Goal: Entertainment & Leisure: Consume media (video, audio)

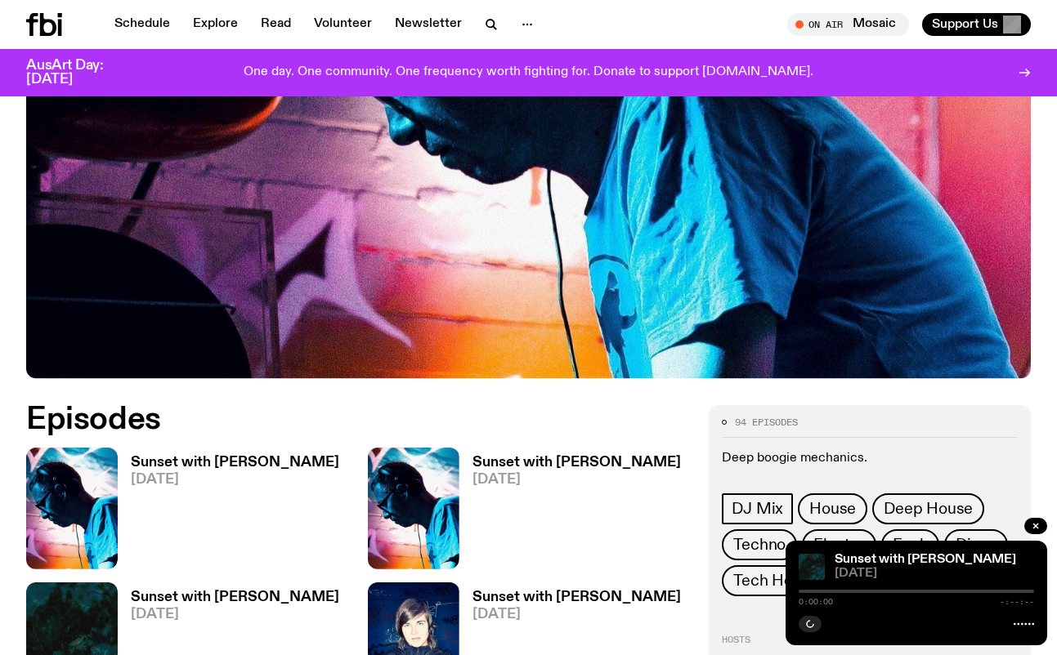
scroll to position [567, 0]
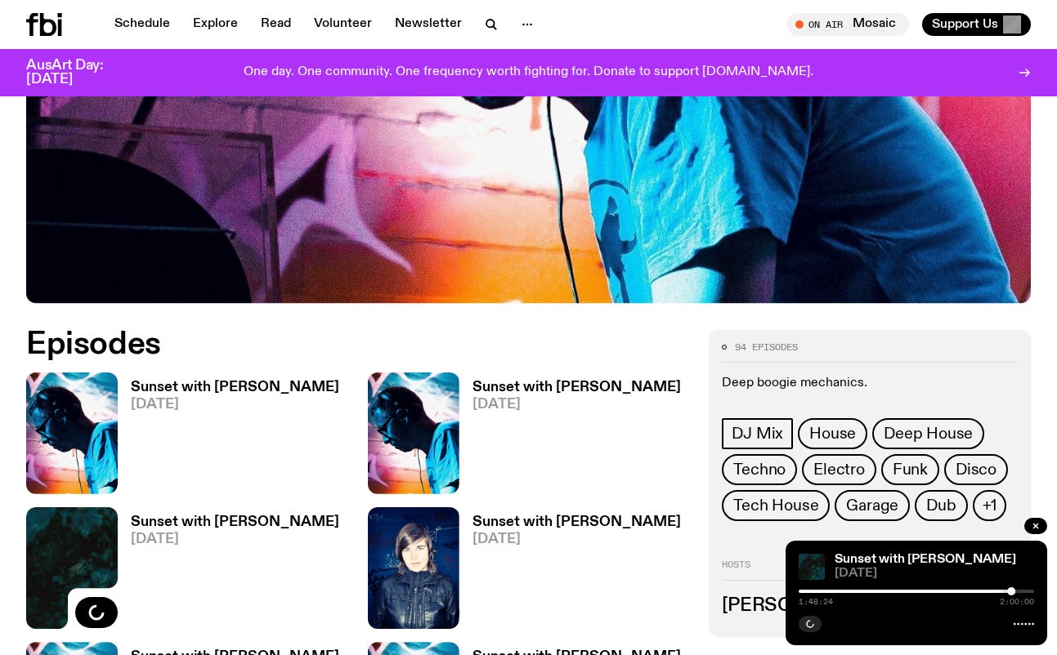
click at [181, 381] on h3 "Sunset with [PERSON_NAME]" at bounding box center [235, 388] width 208 height 14
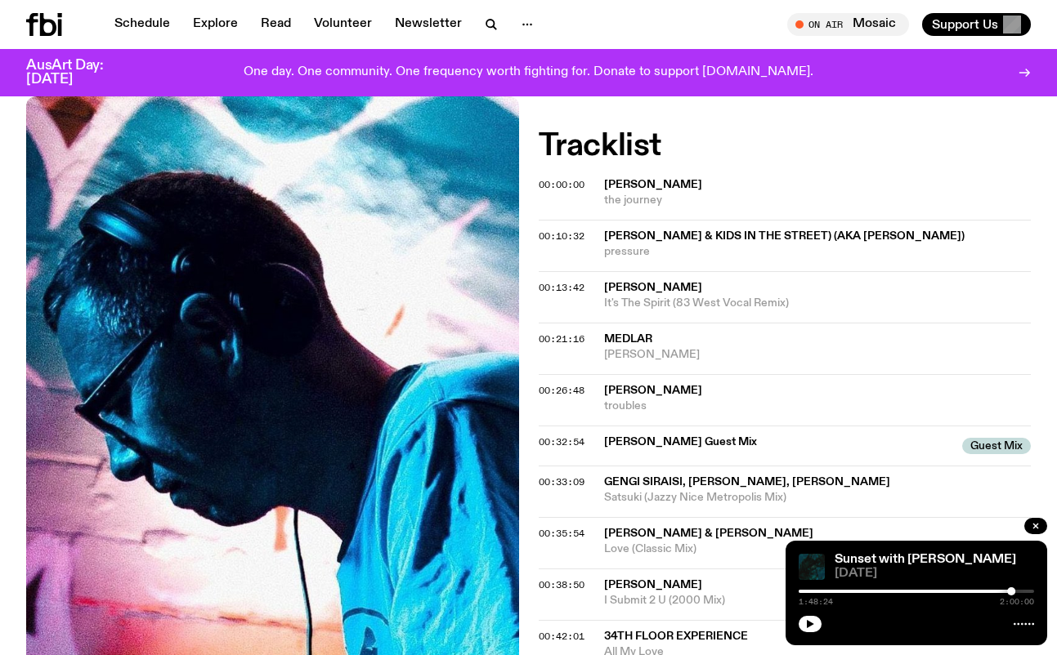
scroll to position [538, 0]
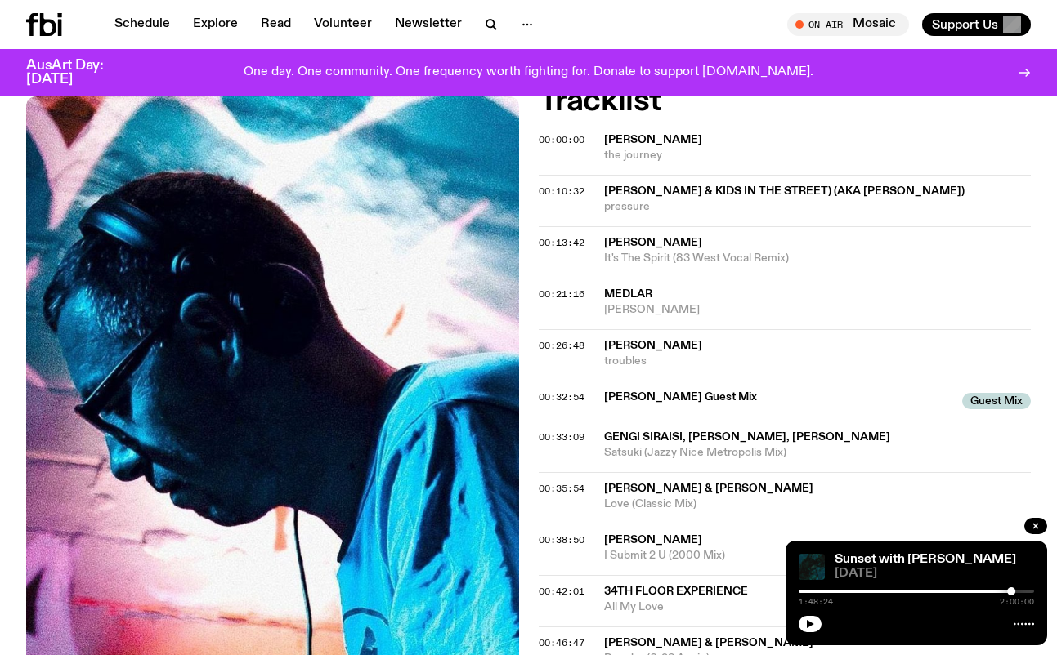
click at [556, 431] on span "00:33:09" at bounding box center [561, 437] width 46 height 13
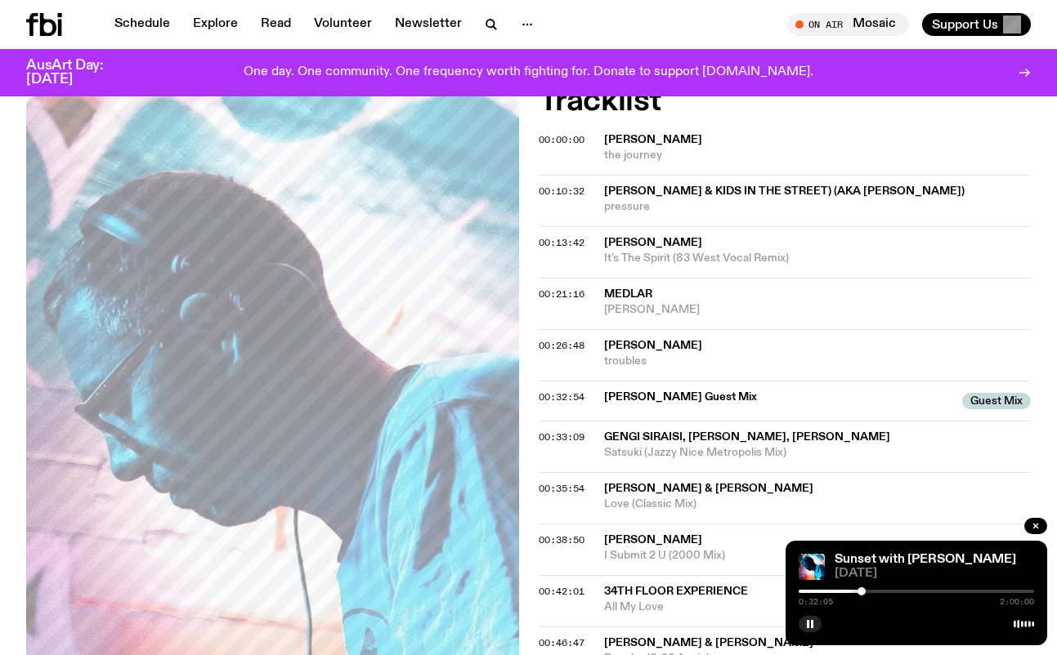
click at [861, 592] on div at bounding box center [861, 591] width 8 height 8
click at [860, 592] on div at bounding box center [860, 591] width 8 height 8
click at [551, 391] on span "00:32:54" at bounding box center [561, 397] width 46 height 13
click at [857, 591] on div at bounding box center [857, 591] width 8 height 8
click at [860, 591] on div at bounding box center [860, 591] width 8 height 8
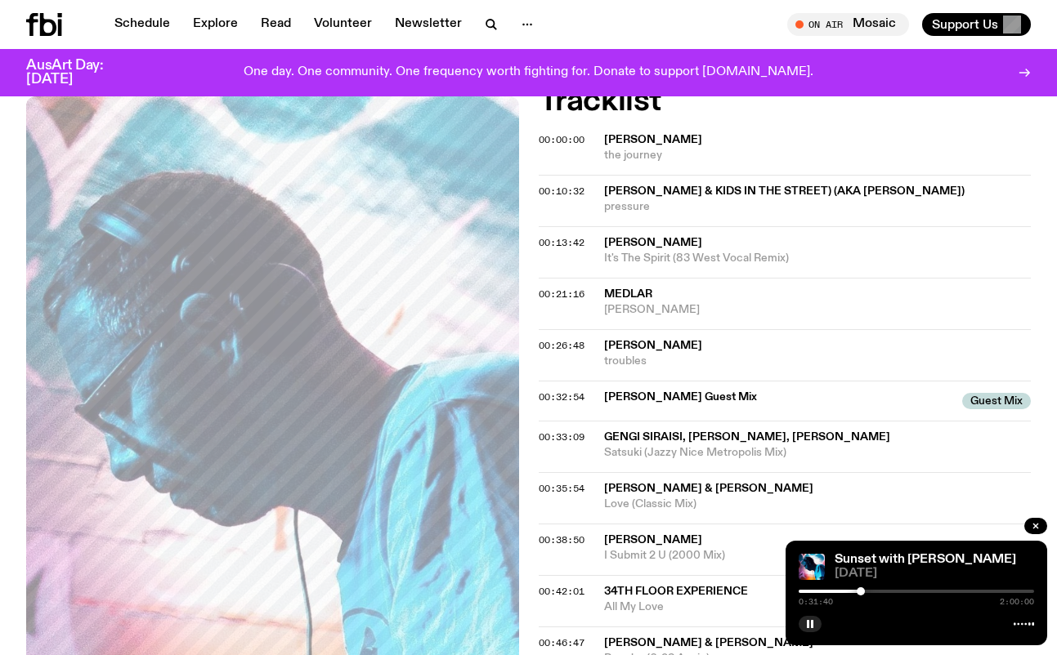
click at [860, 591] on div at bounding box center [860, 591] width 8 height 8
click at [864, 592] on div at bounding box center [864, 591] width 8 height 8
click at [863, 590] on div at bounding box center [863, 591] width 8 height 8
click at [861, 589] on div at bounding box center [861, 591] width 8 height 8
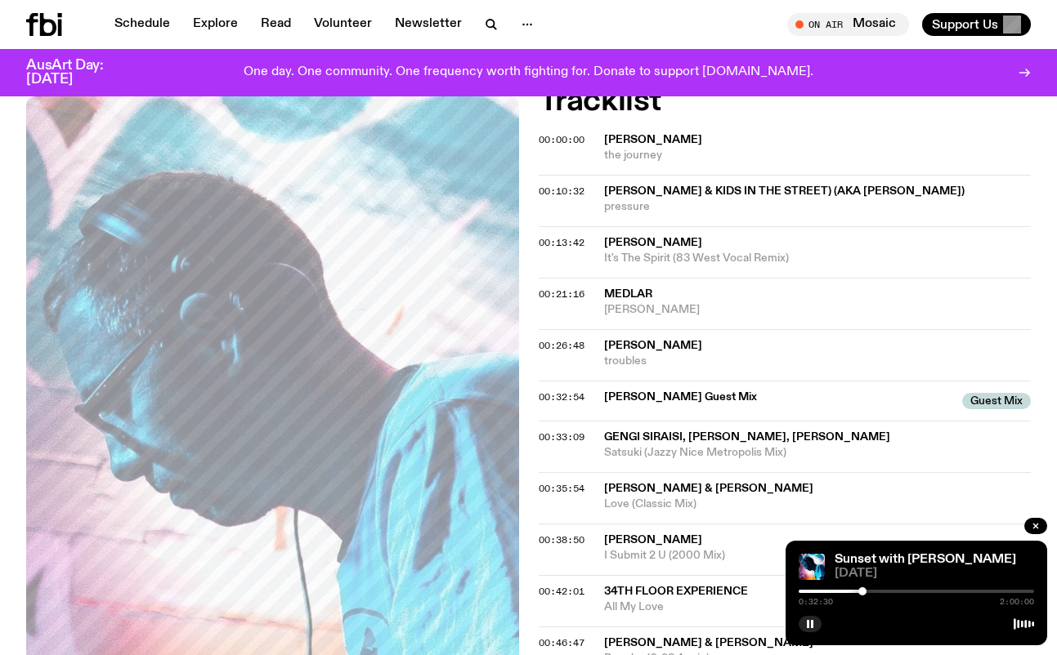
click at [862, 589] on div at bounding box center [862, 591] width 8 height 8
click at [863, 590] on div at bounding box center [863, 591] width 8 height 8
click at [864, 590] on div at bounding box center [864, 591] width 8 height 8
click at [865, 590] on div at bounding box center [865, 591] width 8 height 8
click at [864, 589] on div at bounding box center [864, 591] width 8 height 8
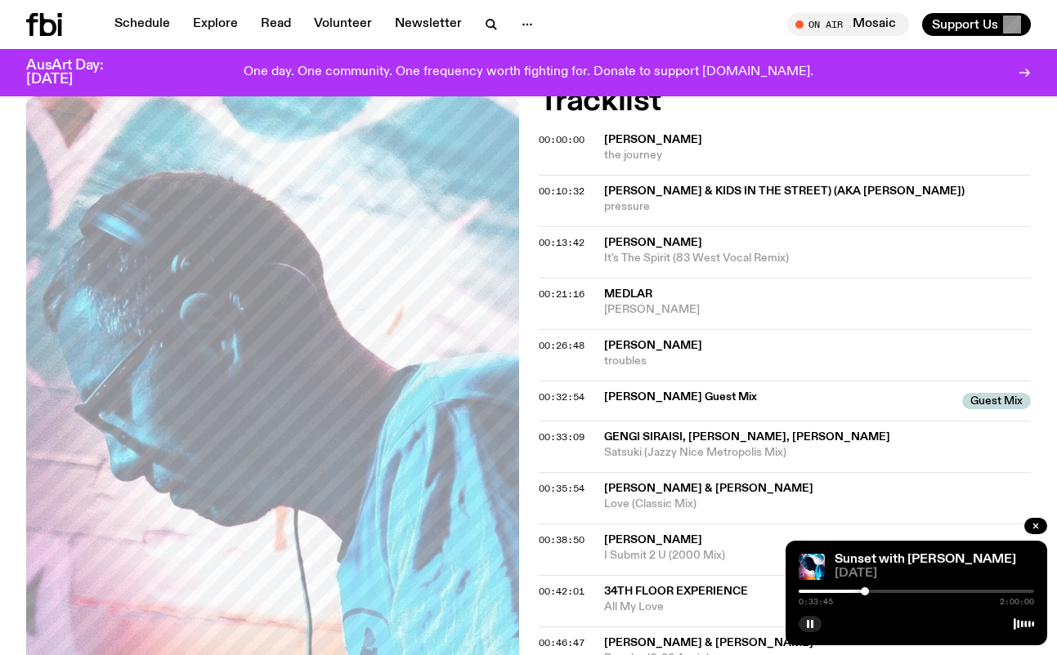
click at [864, 589] on div at bounding box center [864, 591] width 8 height 8
click at [866, 590] on div at bounding box center [865, 591] width 8 height 8
click at [868, 590] on div at bounding box center [868, 591] width 8 height 8
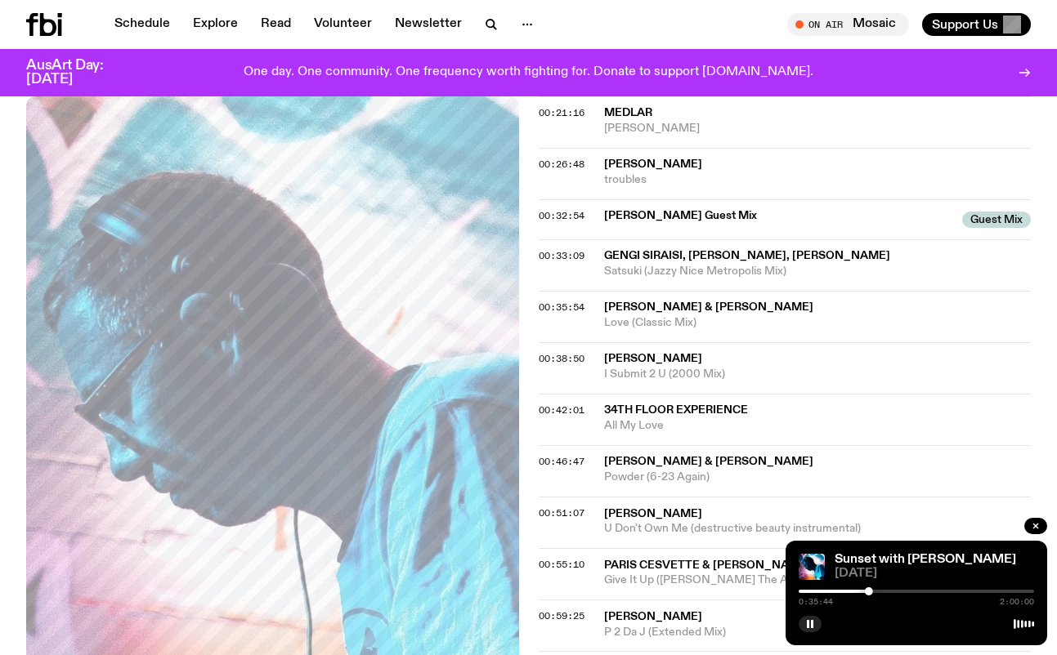
scroll to position [720, 0]
click at [873, 592] on div at bounding box center [873, 591] width 8 height 8
click at [875, 592] on div at bounding box center [875, 591] width 8 height 8
click at [874, 592] on div at bounding box center [874, 591] width 8 height 8
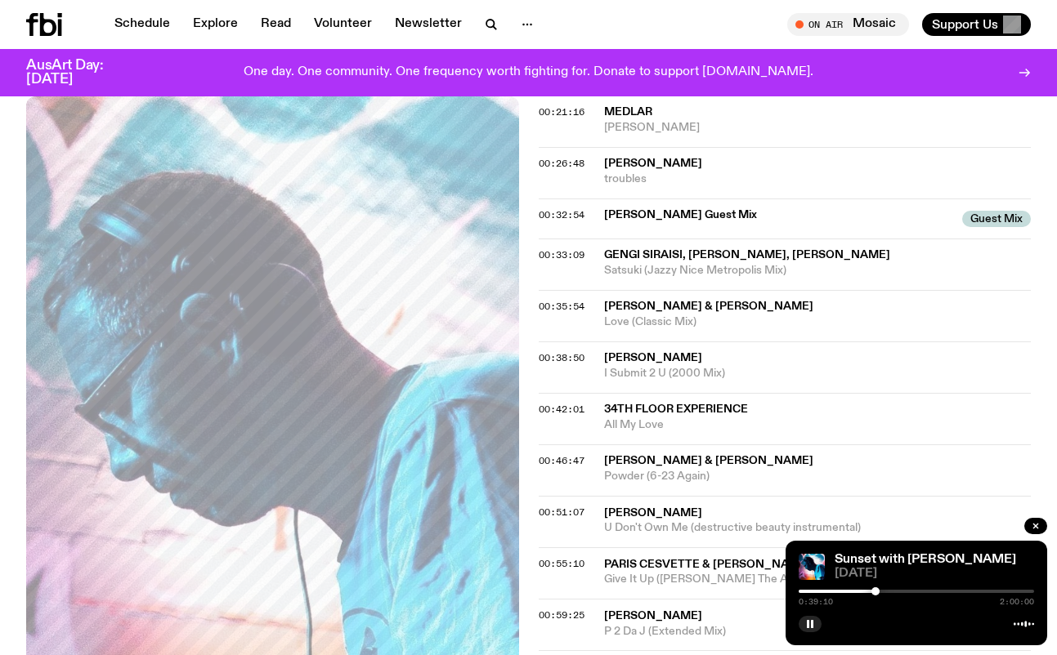
click at [875, 591] on div at bounding box center [875, 591] width 8 height 8
click at [878, 592] on div at bounding box center [877, 591] width 8 height 8
click at [880, 592] on div at bounding box center [880, 591] width 8 height 8
click at [882, 591] on div at bounding box center [882, 591] width 8 height 8
click at [881, 591] on div at bounding box center [881, 591] width 8 height 8
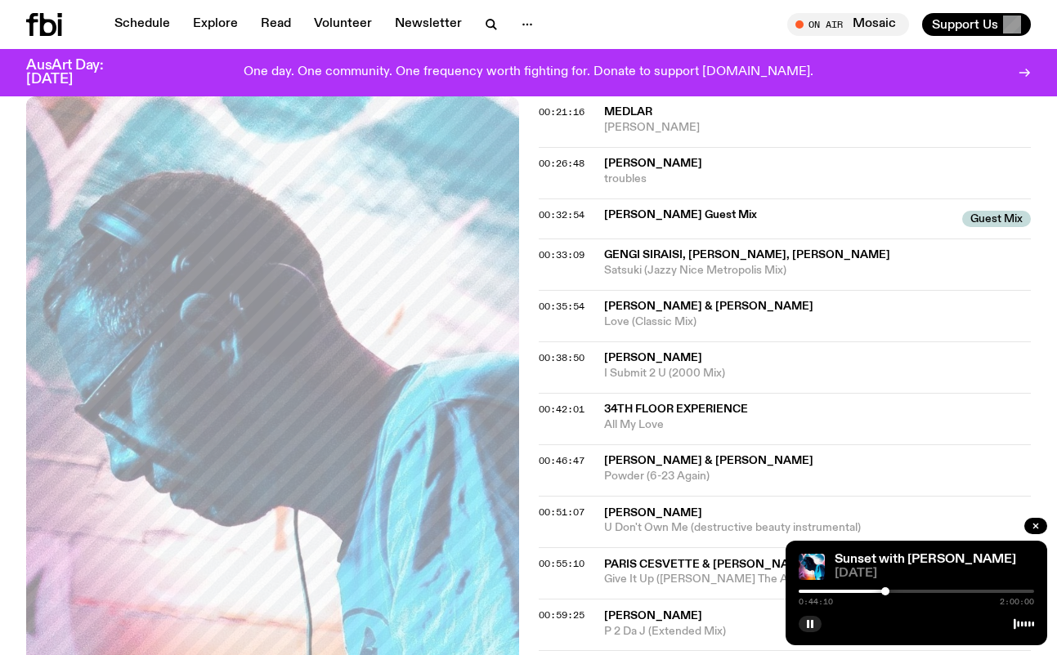
click at [885, 588] on div at bounding box center [885, 591] width 8 height 8
click at [889, 587] on div at bounding box center [889, 591] width 8 height 8
click at [887, 587] on div at bounding box center [887, 591] width 8 height 8
click at [894, 591] on div at bounding box center [894, 591] width 8 height 8
click at [897, 590] on div at bounding box center [897, 591] width 8 height 8
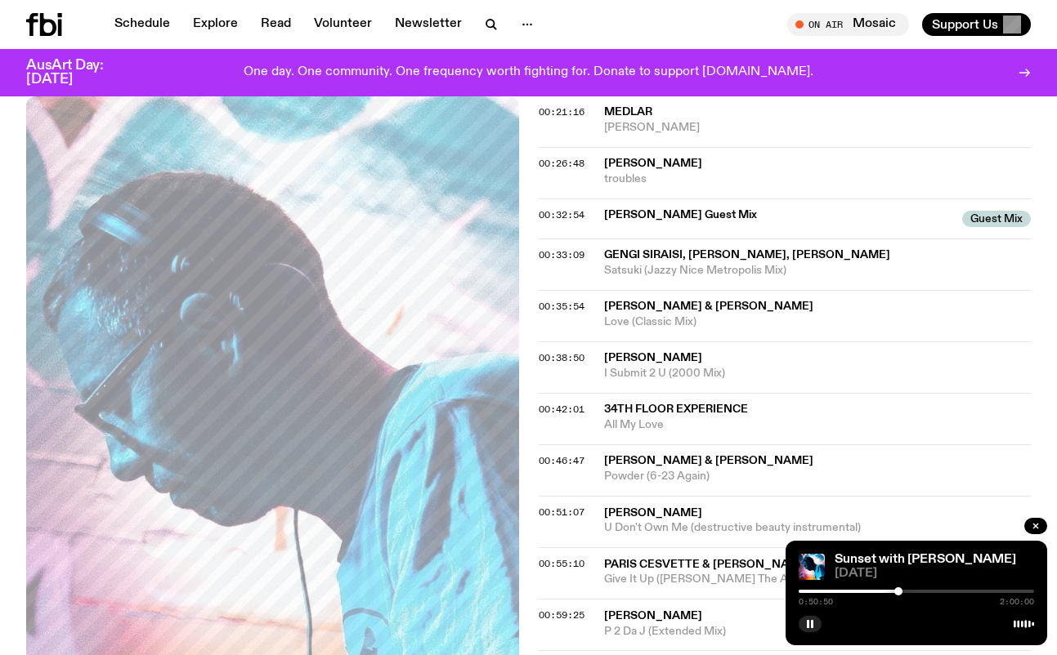
click at [898, 589] on div at bounding box center [898, 591] width 8 height 8
click at [900, 589] on div at bounding box center [900, 591] width 8 height 8
click at [901, 589] on div at bounding box center [900, 591] width 8 height 8
click at [903, 590] on div at bounding box center [903, 591] width 8 height 8
click at [905, 591] on div at bounding box center [904, 591] width 8 height 8
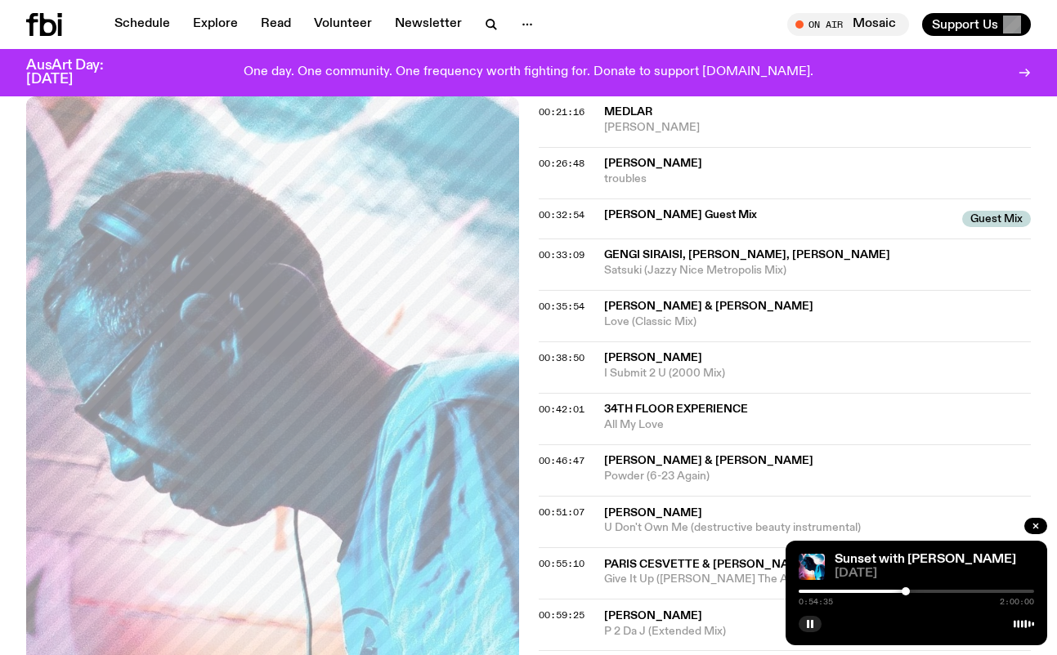
click at [905, 592] on div at bounding box center [905, 591] width 8 height 8
click at [909, 593] on div at bounding box center [907, 591] width 8 height 8
click at [907, 593] on div at bounding box center [907, 591] width 8 height 8
click at [906, 593] on div at bounding box center [906, 591] width 8 height 8
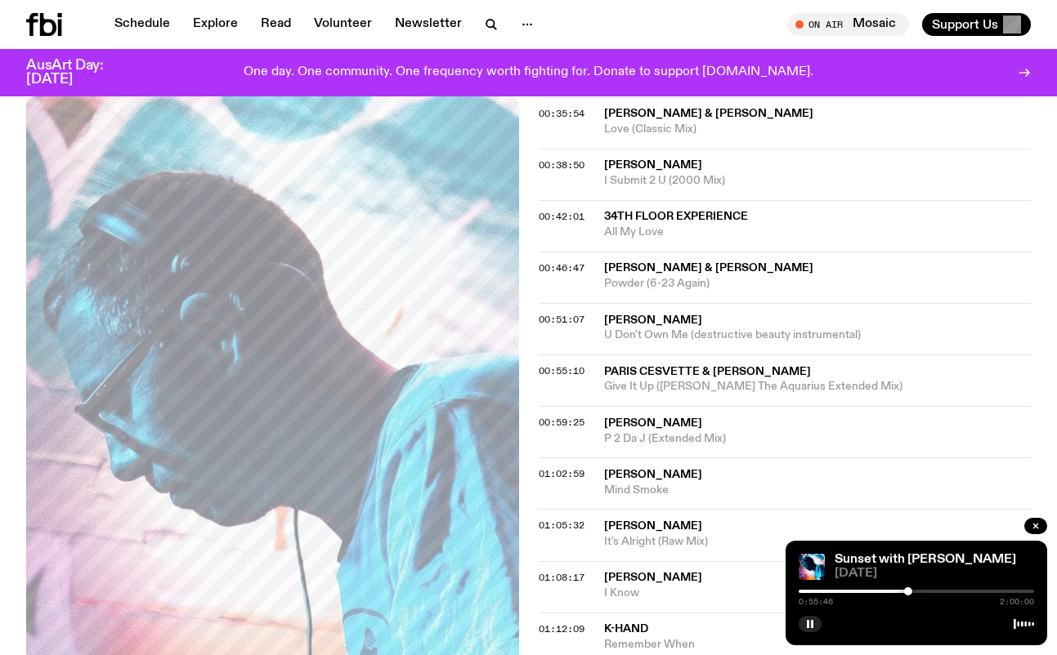
scroll to position [922, 0]
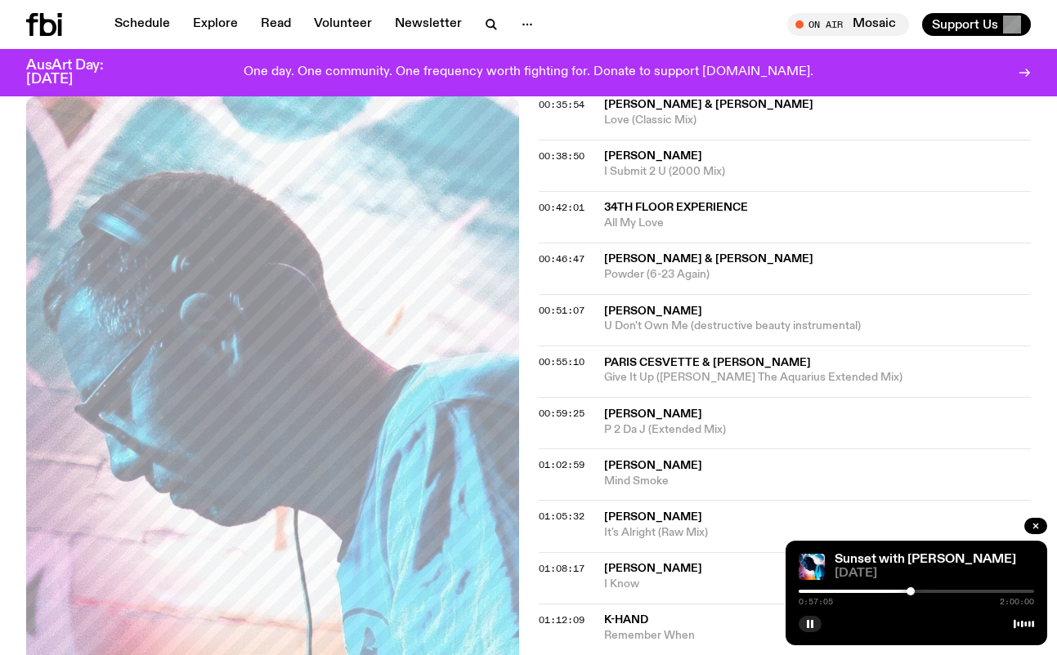
click at [910, 593] on div at bounding box center [910, 591] width 8 height 8
click at [911, 592] on div at bounding box center [911, 591] width 8 height 8
click at [912, 592] on div at bounding box center [912, 591] width 8 height 8
click at [914, 594] on div at bounding box center [913, 591] width 8 height 8
click at [918, 590] on div at bounding box center [918, 591] width 8 height 8
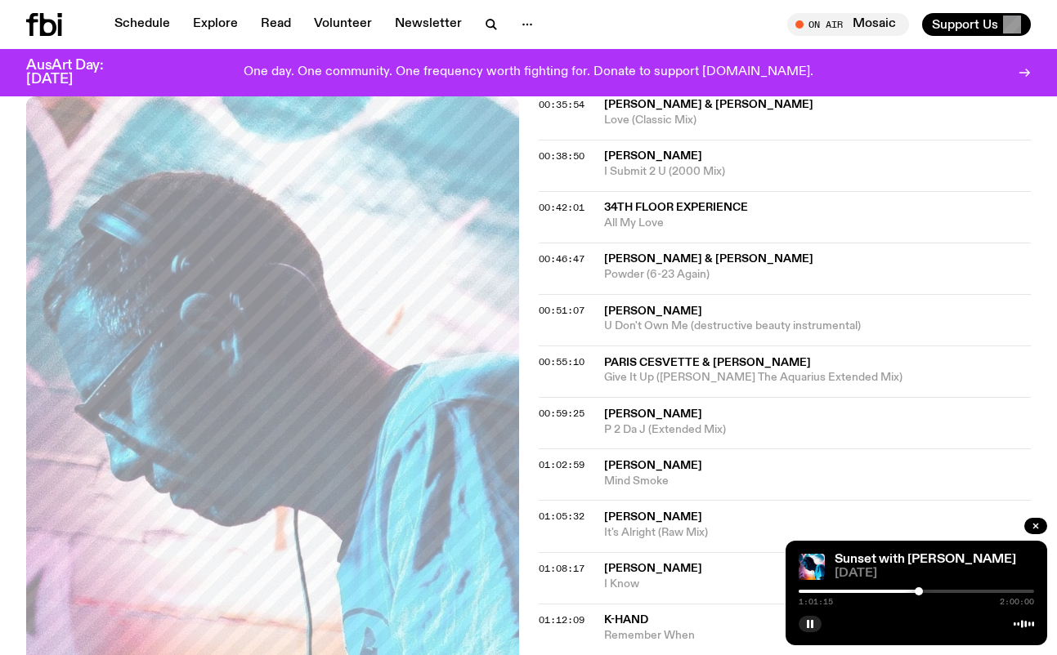
click at [920, 592] on div at bounding box center [918, 591] width 8 height 8
click at [922, 592] on div at bounding box center [922, 591] width 8 height 8
click at [924, 592] on div at bounding box center [924, 591] width 8 height 8
click at [927, 592] on div at bounding box center [926, 591] width 8 height 8
click at [925, 592] on div at bounding box center [926, 591] width 8 height 8
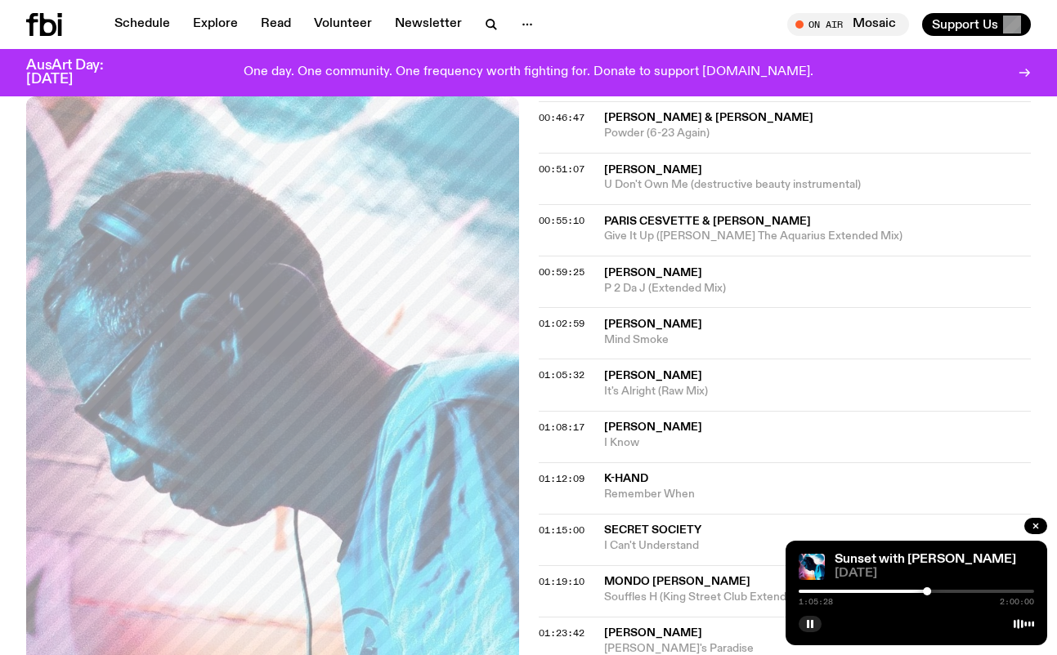
scroll to position [1067, 0]
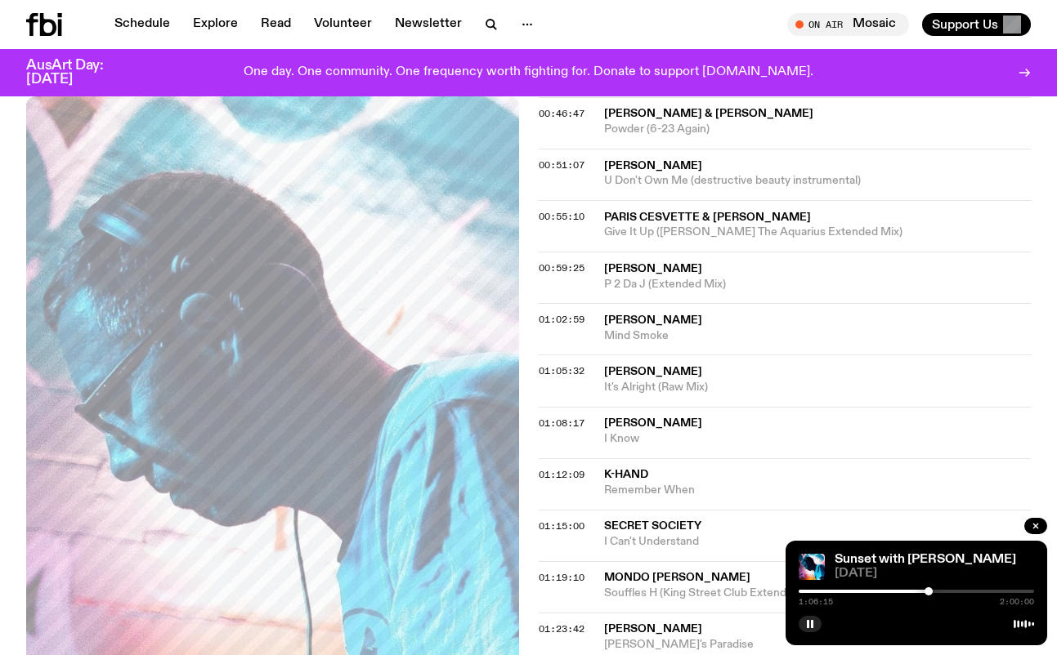
click at [928, 592] on div at bounding box center [928, 591] width 8 height 8
click at [930, 592] on div at bounding box center [929, 591] width 8 height 8
click at [931, 592] on div at bounding box center [931, 591] width 8 height 8
click at [932, 593] on div at bounding box center [932, 591] width 8 height 8
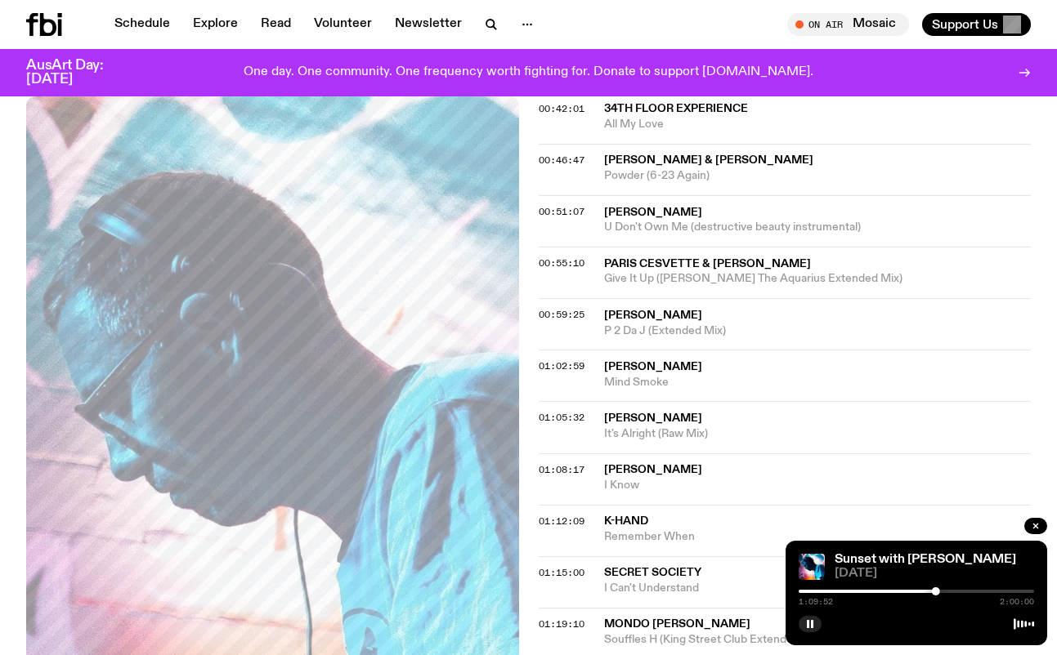
scroll to position [1026, 0]
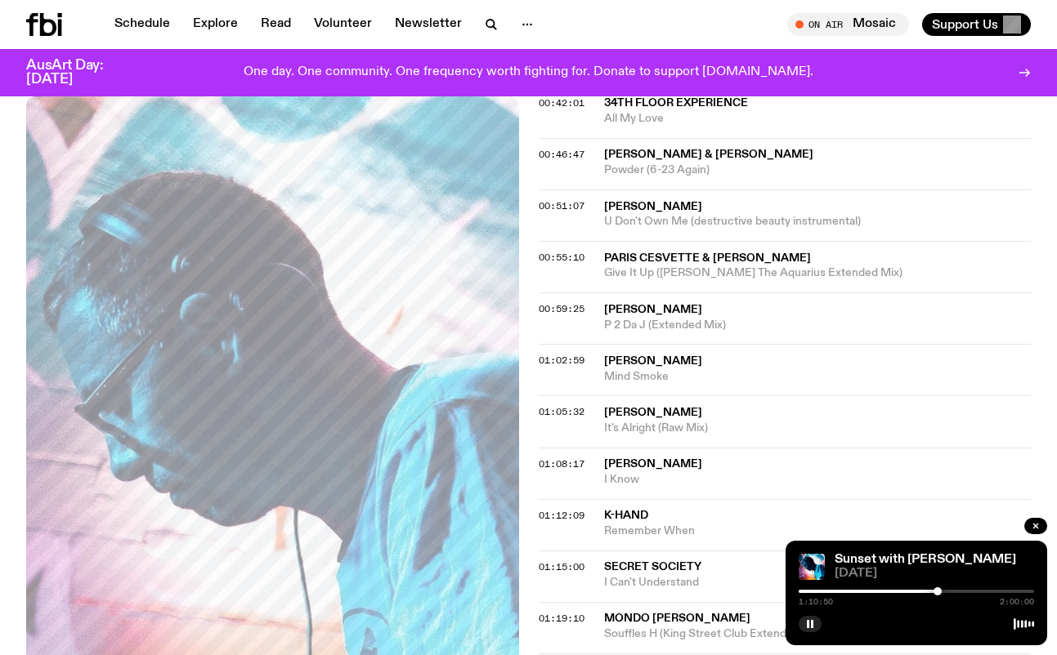
click at [937, 589] on div at bounding box center [937, 591] width 8 height 8
click at [940, 589] on div at bounding box center [939, 591] width 8 height 8
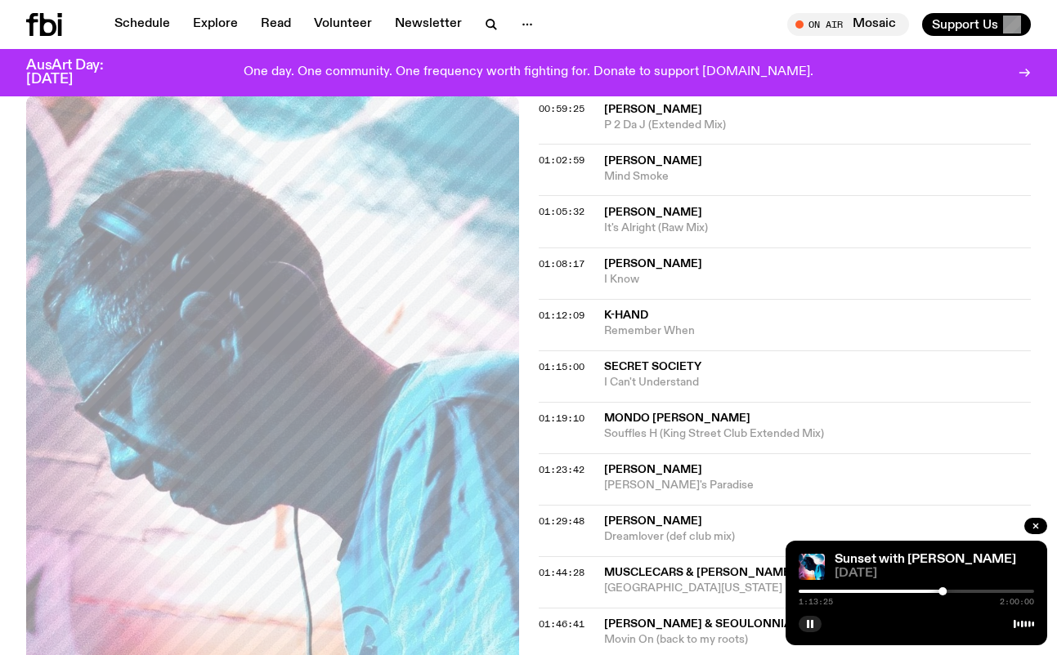
scroll to position [1227, 0]
click at [944, 591] on div at bounding box center [943, 591] width 8 height 8
click at [945, 590] on div at bounding box center [944, 591] width 8 height 8
click at [947, 589] on div at bounding box center [946, 591] width 8 height 8
click at [952, 590] on div at bounding box center [951, 591] width 8 height 8
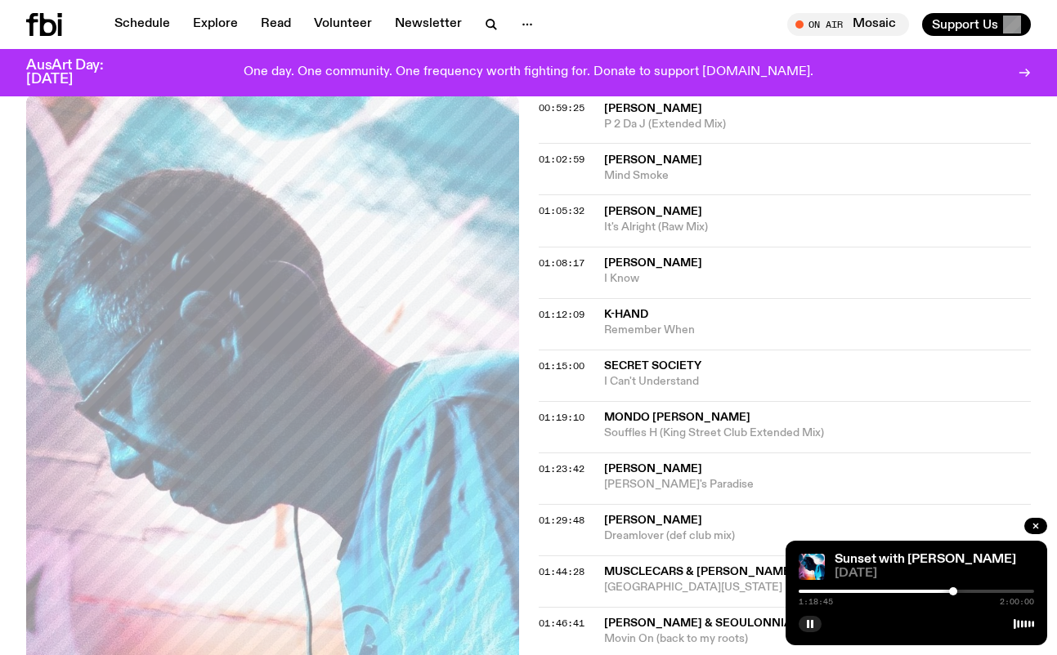
click at [953, 590] on div at bounding box center [953, 591] width 8 height 8
click at [952, 588] on div at bounding box center [952, 591] width 8 height 8
click at [958, 589] on div at bounding box center [957, 591] width 8 height 8
click at [962, 591] on div at bounding box center [962, 591] width 8 height 8
click at [961, 592] on div at bounding box center [962, 591] width 8 height 8
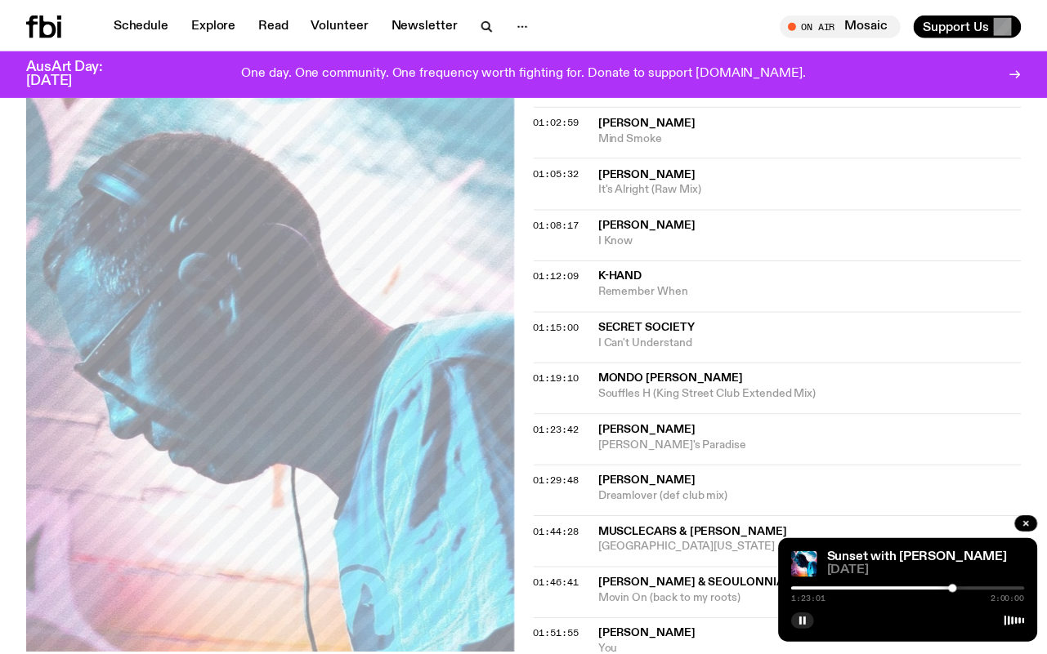
scroll to position [1385, 0]
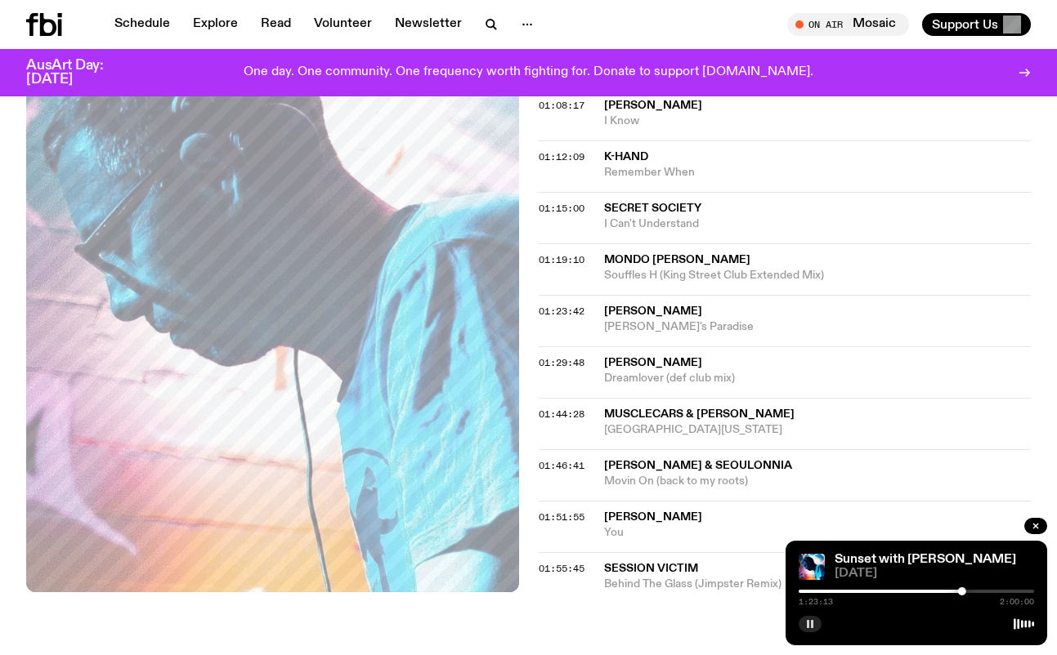
click at [814, 623] on icon "button" at bounding box center [810, 624] width 10 height 10
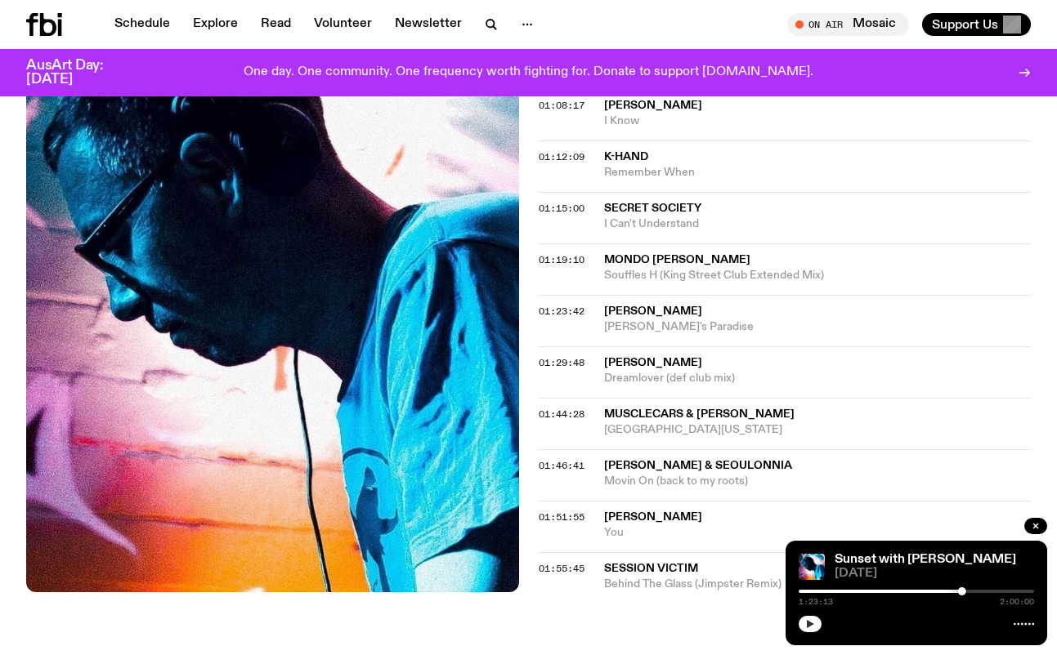
click at [805, 623] on icon "button" at bounding box center [810, 624] width 10 height 10
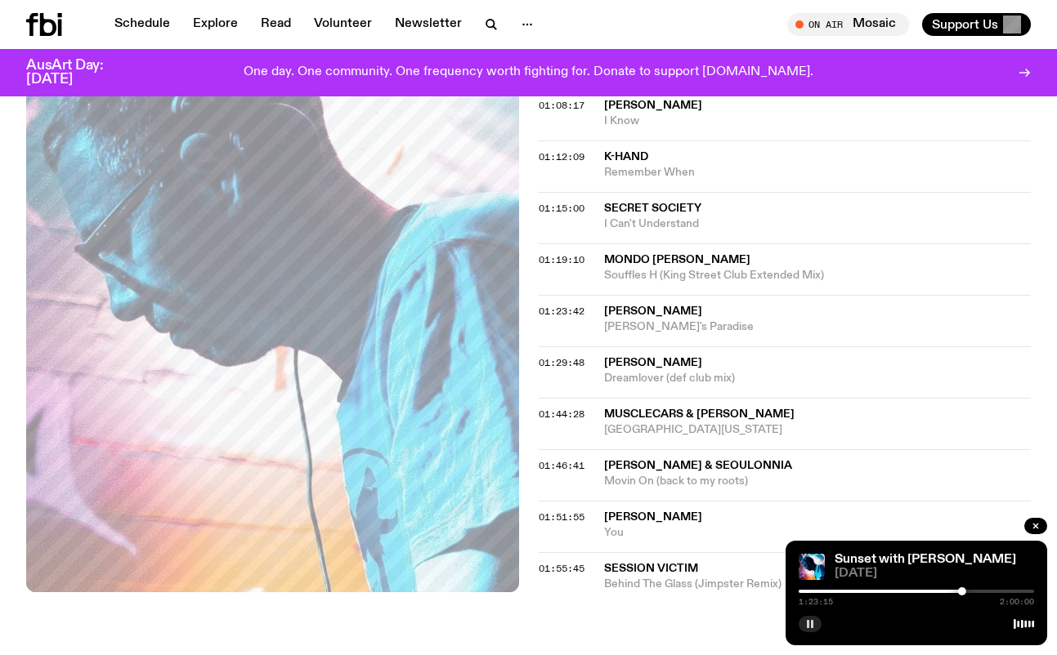
click at [805, 623] on icon "button" at bounding box center [810, 624] width 10 height 10
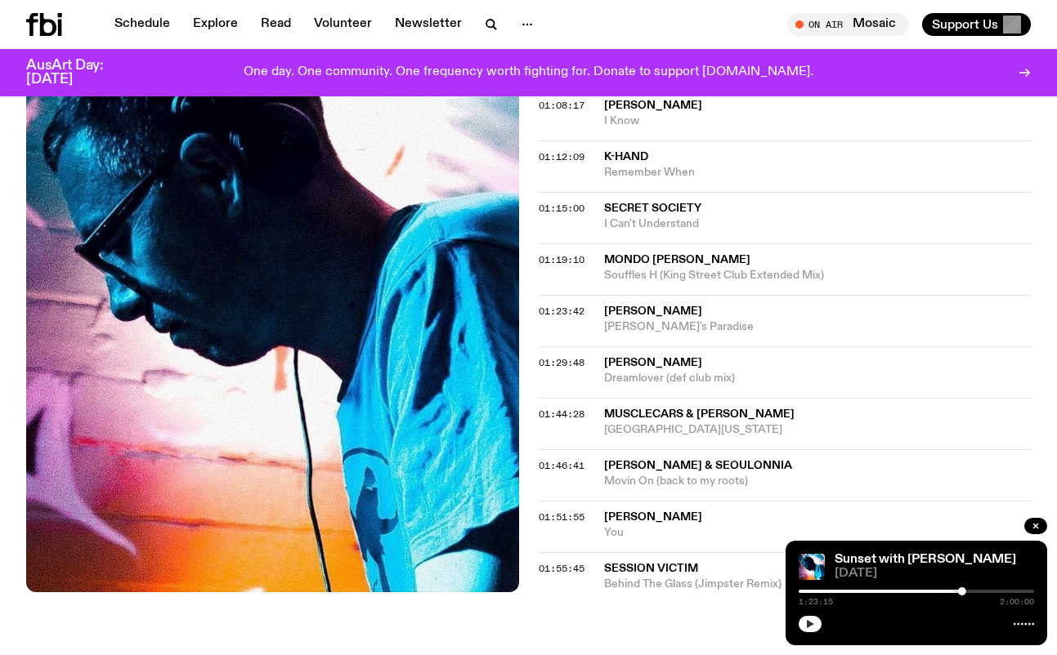
click at [815, 626] on button "button" at bounding box center [809, 624] width 23 height 16
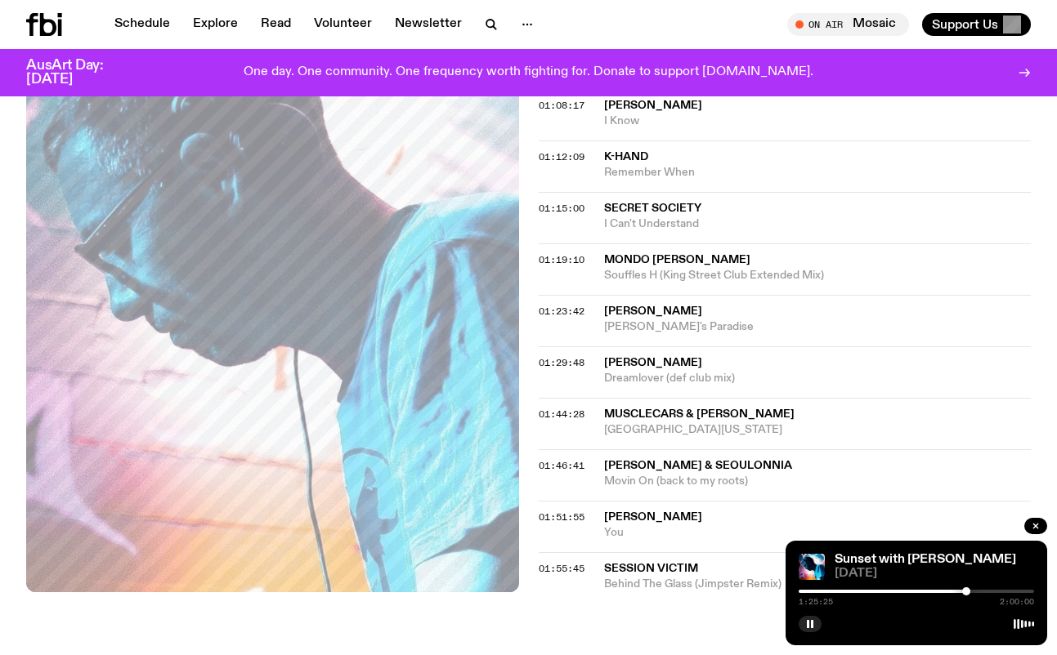
click at [966, 592] on div at bounding box center [966, 591] width 8 height 8
click at [969, 592] on div at bounding box center [969, 591] width 8 height 8
click at [971, 593] on div at bounding box center [971, 591] width 8 height 8
click at [973, 594] on div at bounding box center [973, 591] width 8 height 8
click at [974, 594] on div at bounding box center [974, 591] width 8 height 8
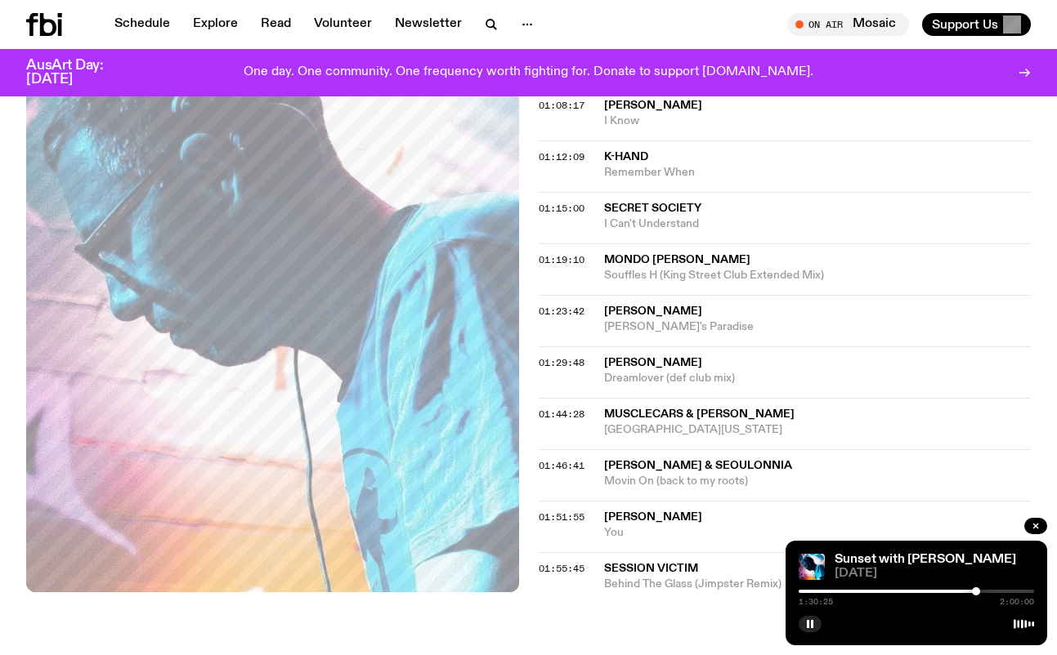
click at [976, 595] on div at bounding box center [976, 591] width 8 height 8
click at [974, 596] on div "1:29:35 2:00:00" at bounding box center [915, 597] width 235 height 20
click at [984, 591] on div at bounding box center [915, 591] width 235 height 3
click at [985, 592] on div at bounding box center [985, 591] width 8 height 8
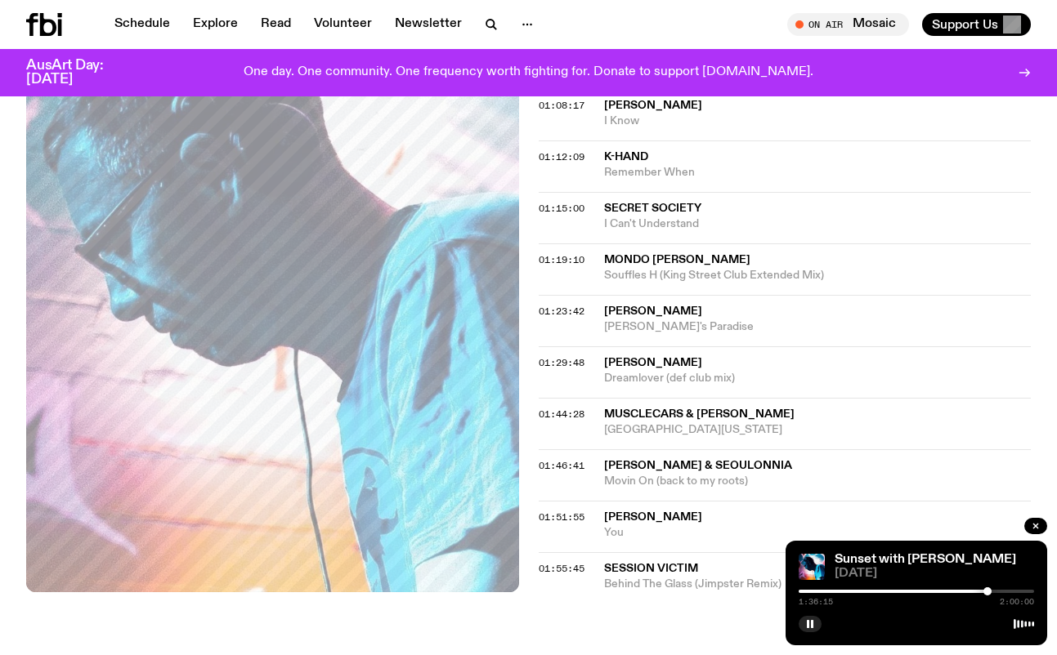
click at [987, 592] on div at bounding box center [987, 591] width 8 height 8
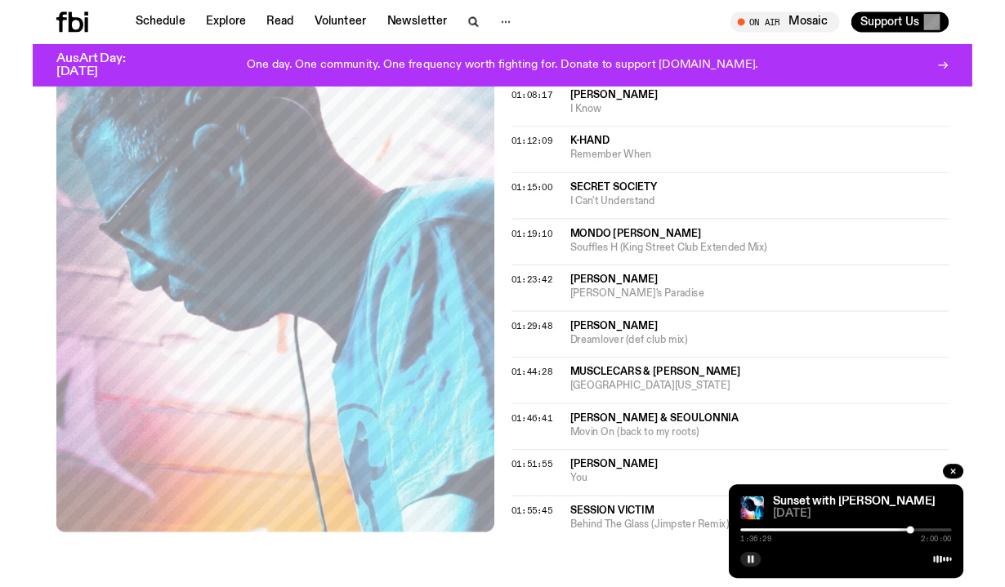
scroll to position [1362, 0]
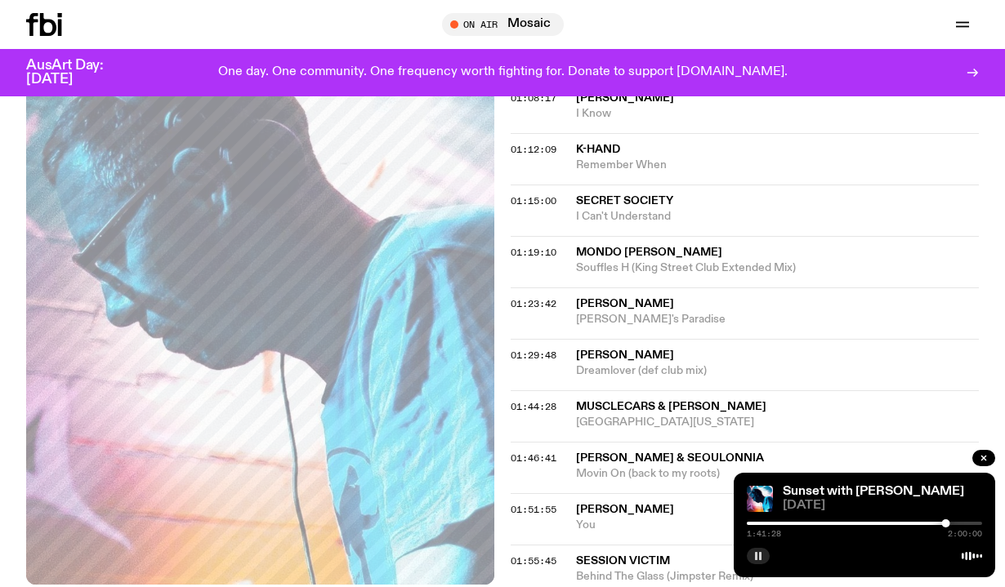
click at [759, 560] on rect "button" at bounding box center [760, 556] width 2 height 8
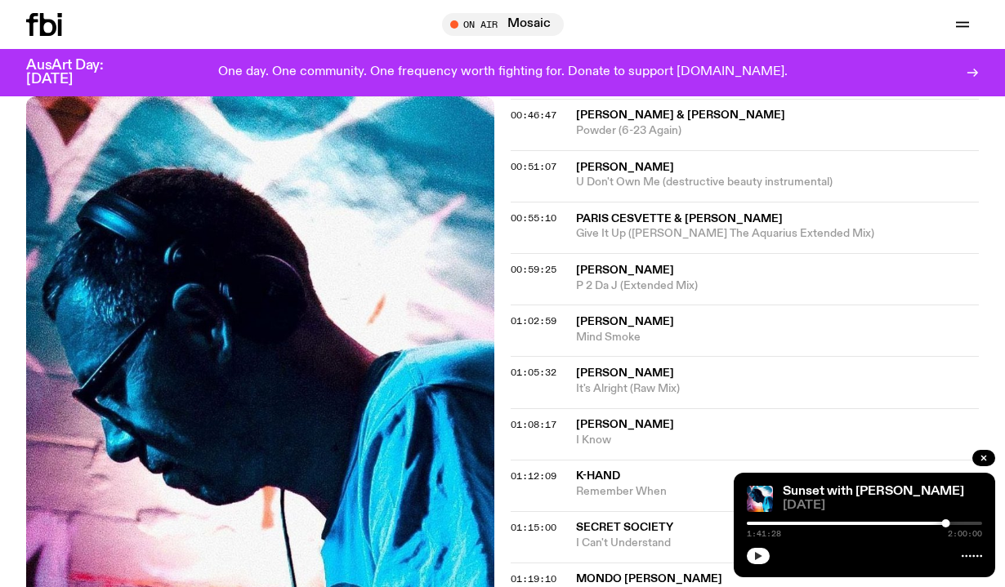
scroll to position [1025, 0]
